Goal: Book appointment/travel/reservation

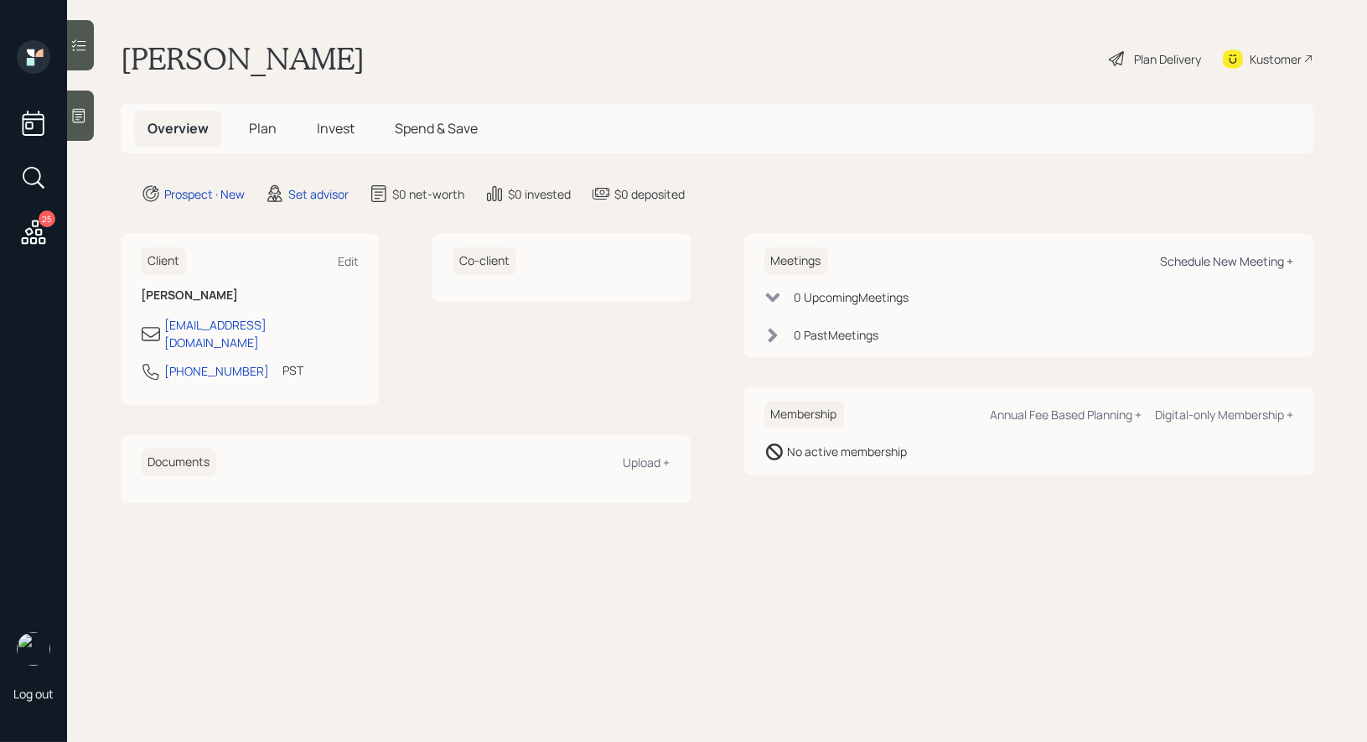
click at [1222, 261] on div "Schedule New Meeting +" at bounding box center [1226, 261] width 133 height 16
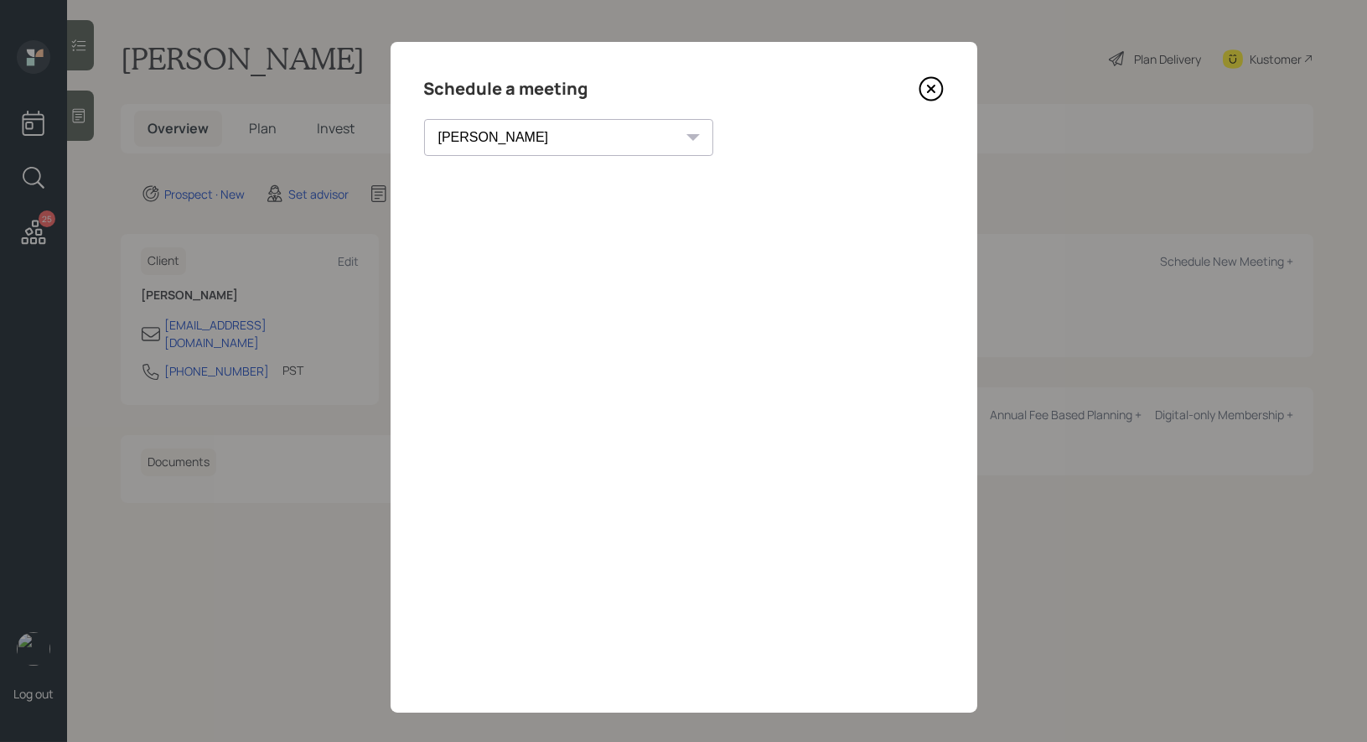
click at [505, 128] on select "Theresa Spinello Matthew Burke Xavier Ross Eitan Bar-David Ian Yamey Trevor Nel…" at bounding box center [568, 137] width 289 height 37
select select "8b79112e-3cfb-44f9-89e7-15267fe946c1"
click at [424, 119] on select "Theresa Spinello Matthew Burke Xavier Ross Eitan Bar-David Ian Yamey Trevor Nel…" at bounding box center [568, 137] width 289 height 37
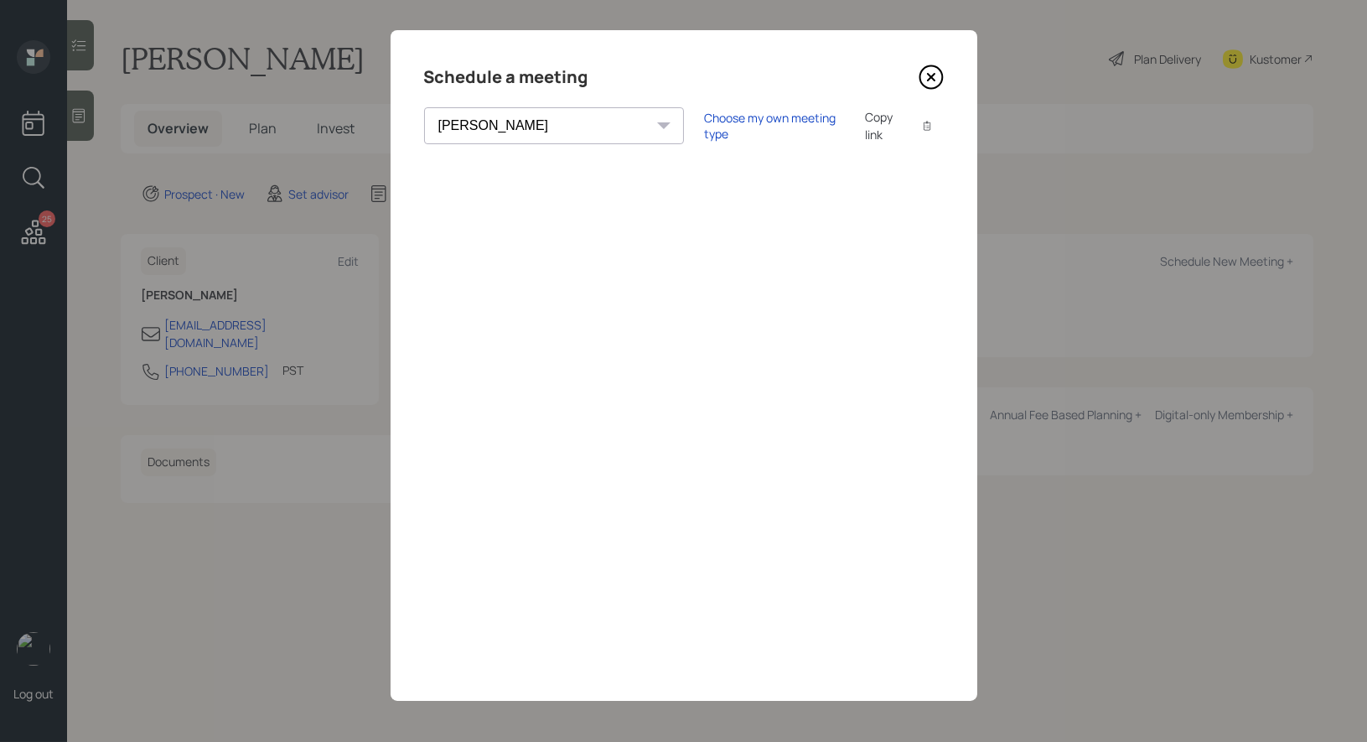
click at [925, 74] on icon at bounding box center [930, 77] width 25 height 25
